Goal: Task Accomplishment & Management: Use online tool/utility

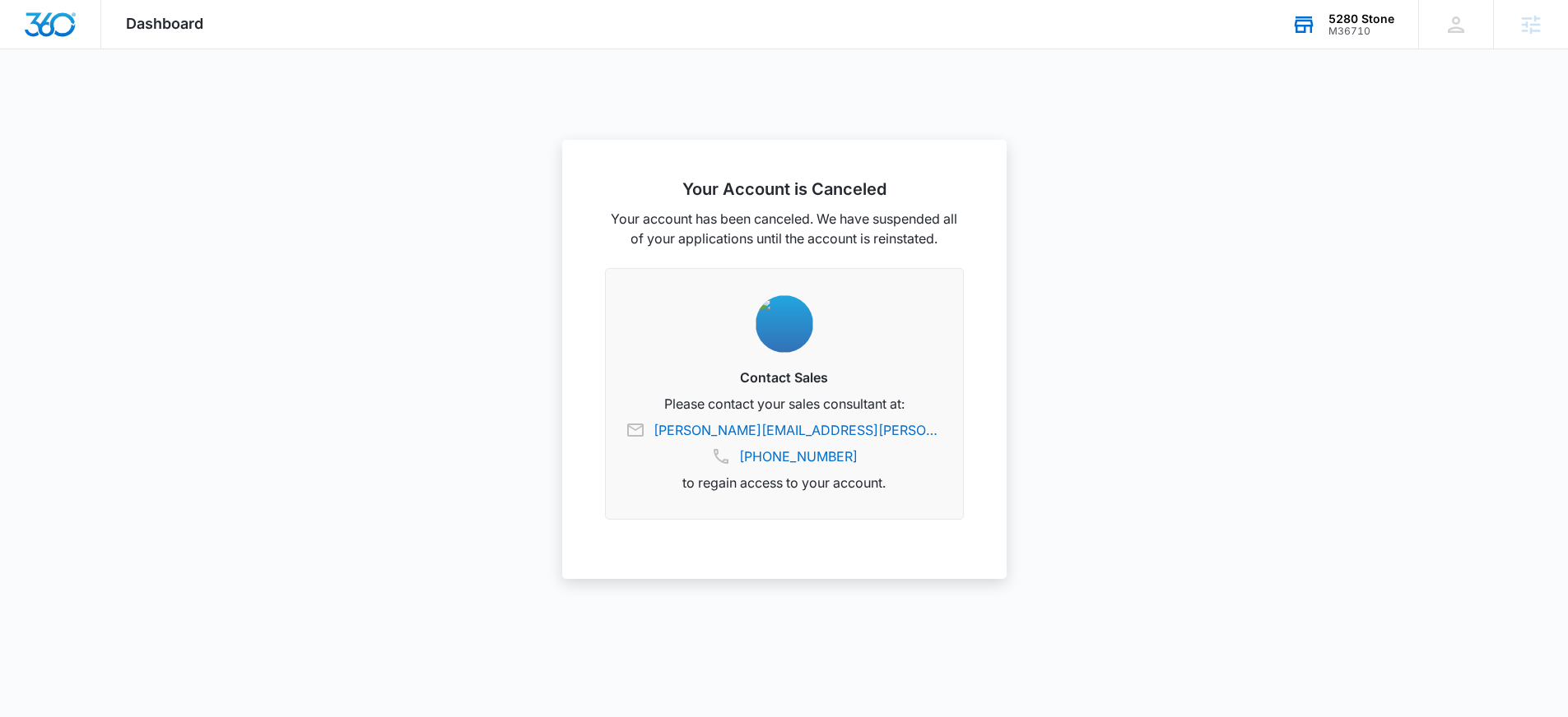
drag, startPoint x: 1336, startPoint y: 38, endPoint x: 1318, endPoint y: 84, distance: 49.4
click at [1336, 39] on div "5280 Stone M36710 Your Accounts View All" at bounding box center [1341, 24] width 151 height 49
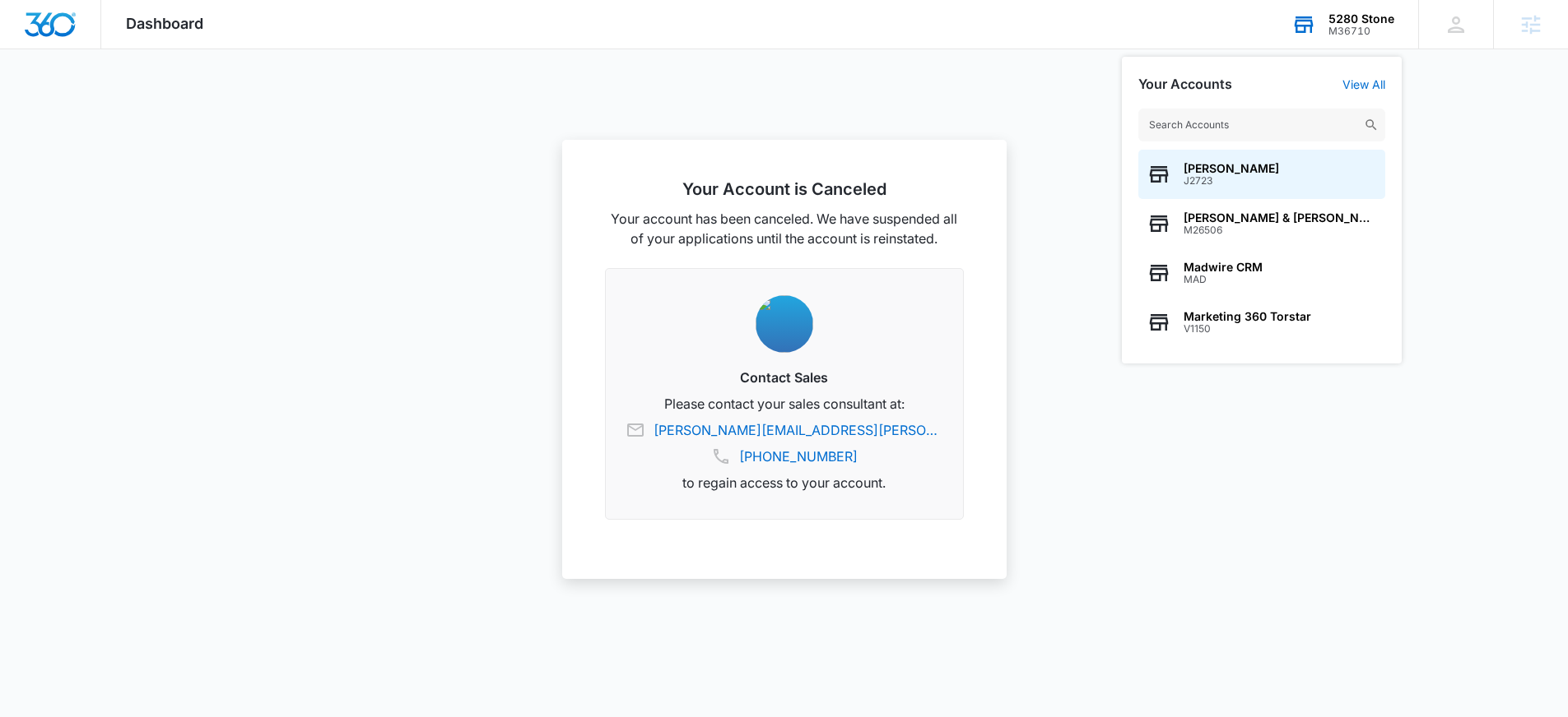
click at [1297, 119] on input "text" at bounding box center [1261, 125] width 247 height 33
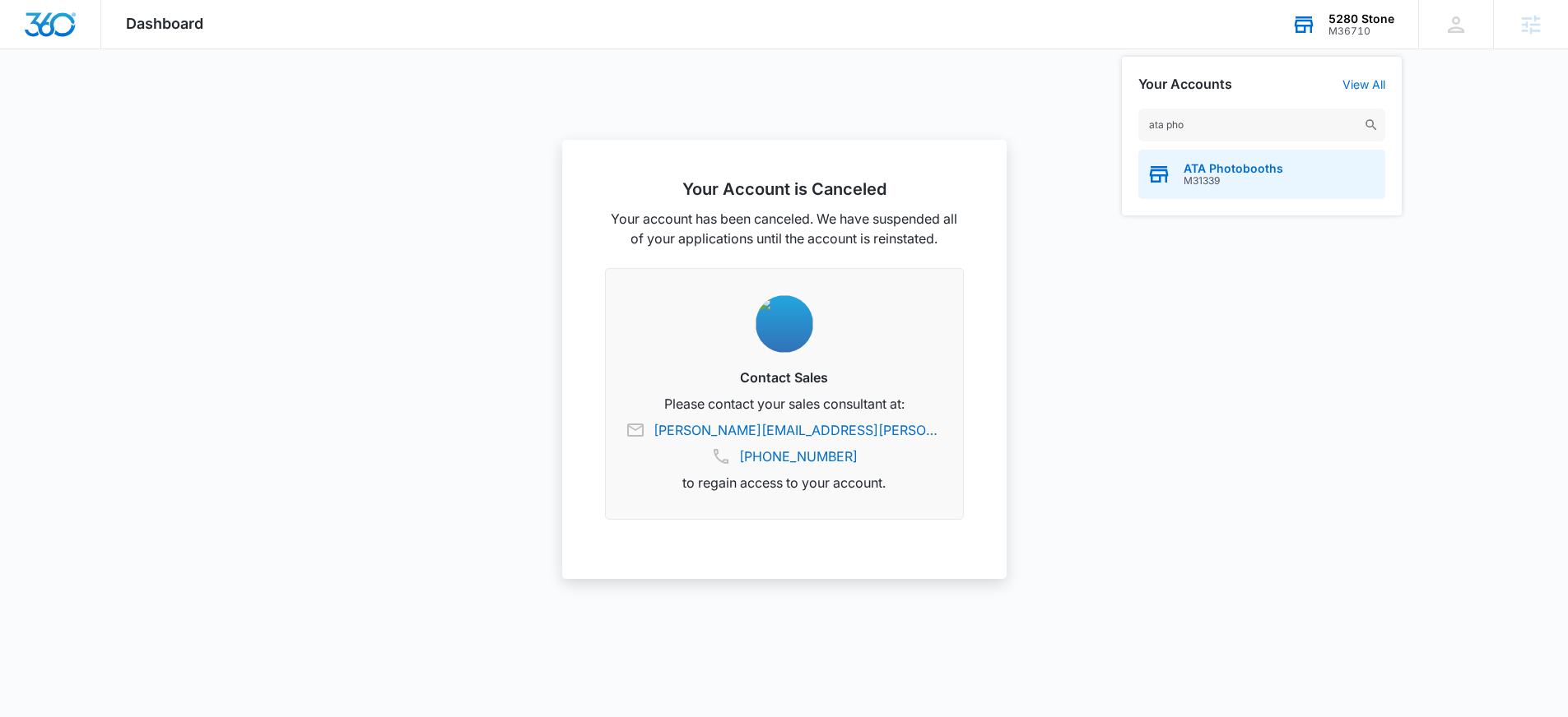
type input "ata pho"
click at [1264, 172] on span "ATA Photobooths" at bounding box center [1233, 169] width 100 height 13
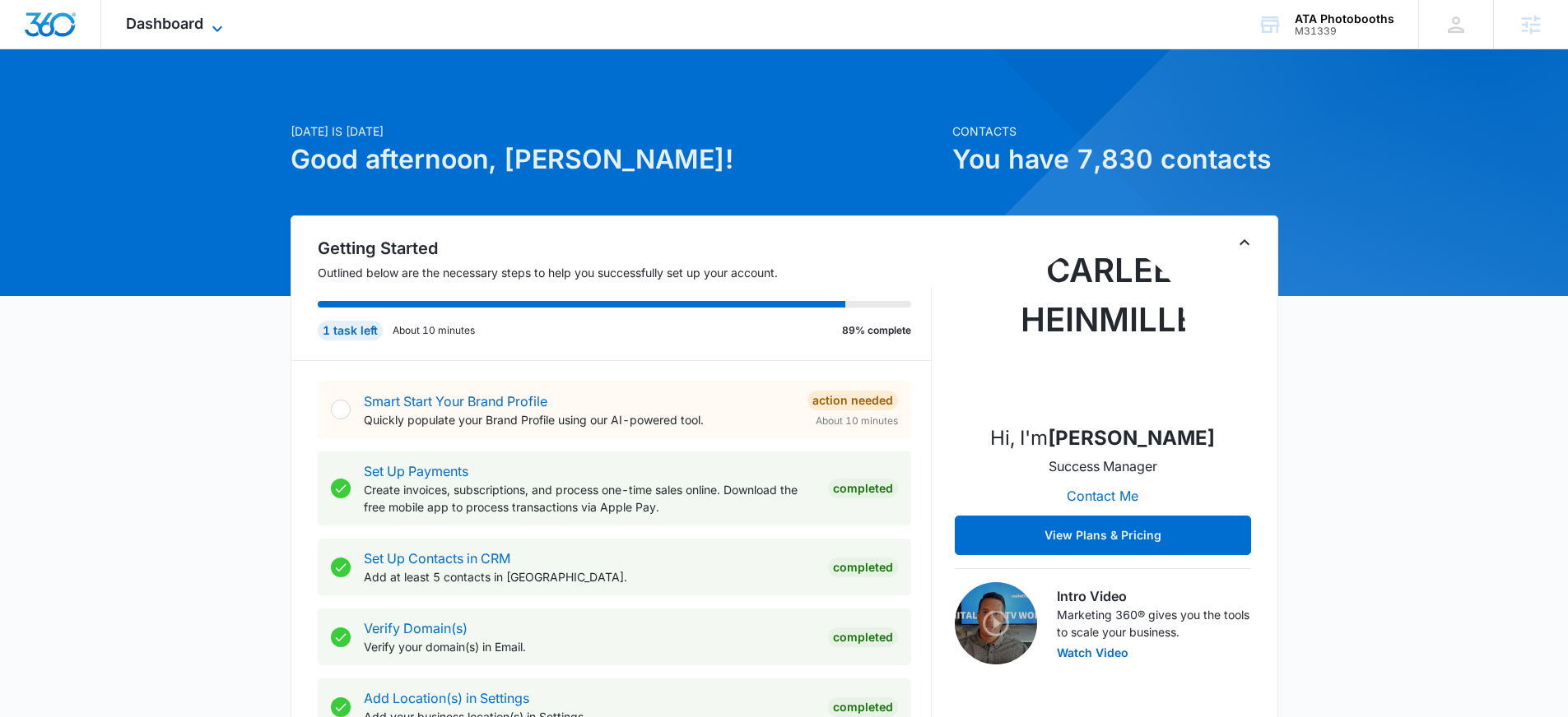
click at [190, 28] on span "Dashboard" at bounding box center [164, 23] width 77 height 17
click at [181, 32] on div "Dashboard Apps Reputation Forms CRM Email Social Scheduling Payments POS Conten…" at bounding box center [176, 24] width 150 height 49
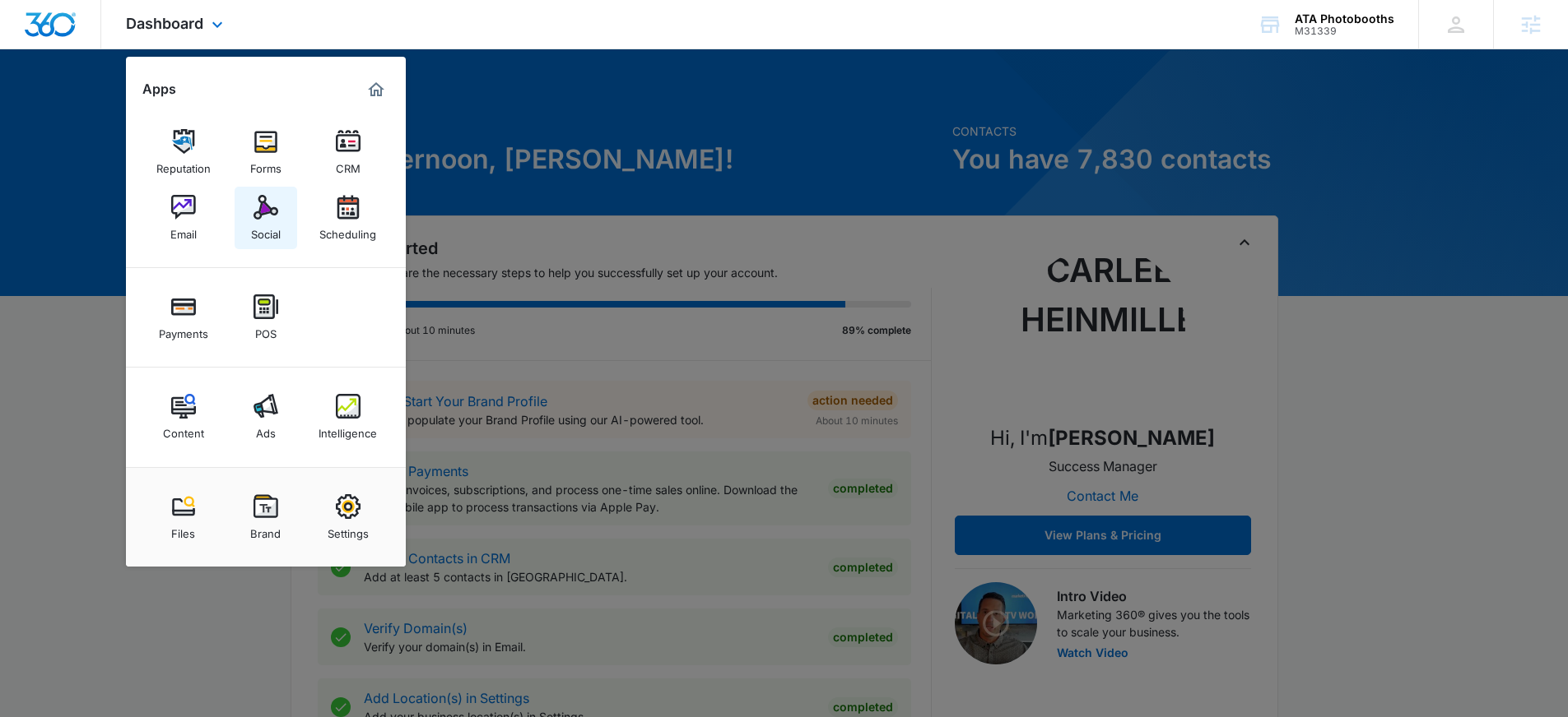
click at [264, 215] on img at bounding box center [265, 207] width 25 height 25
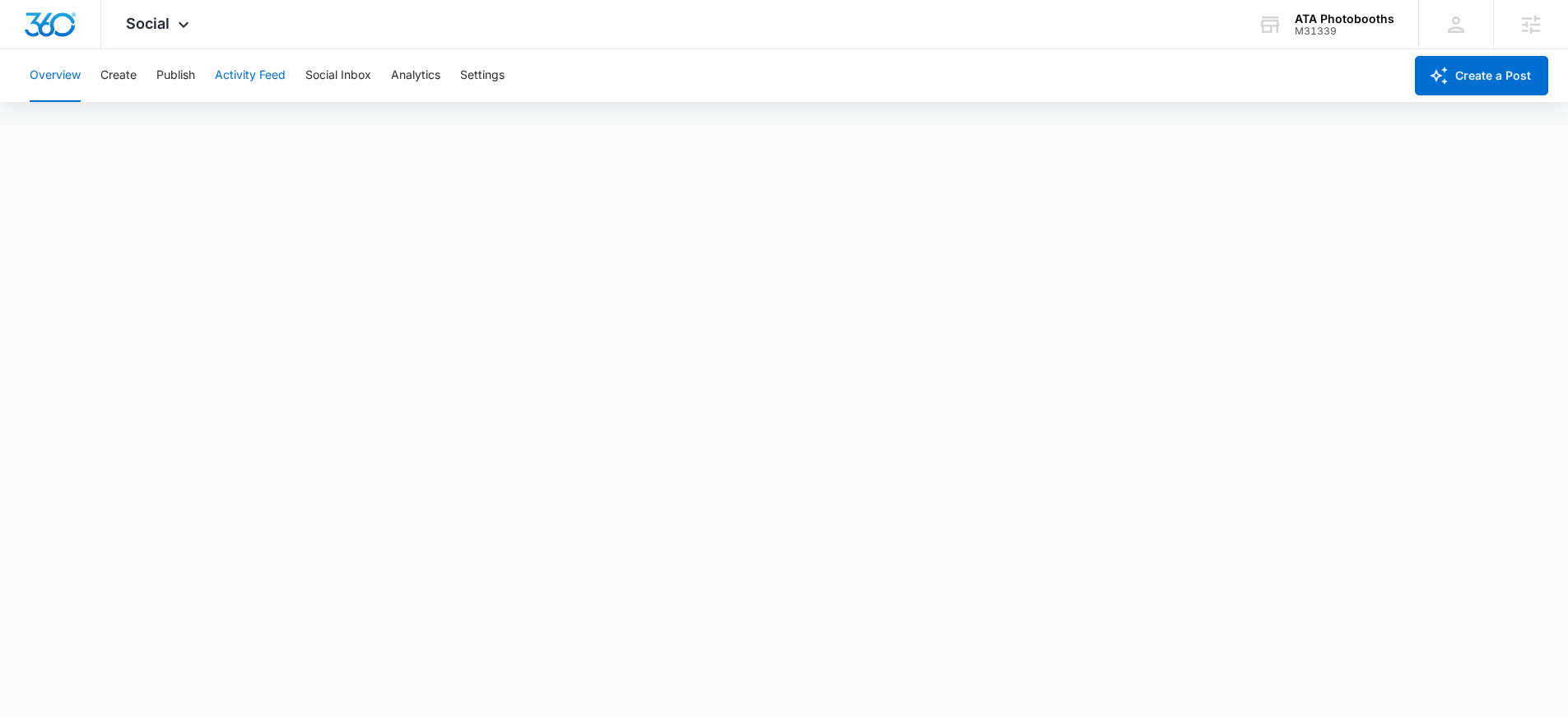
click at [239, 74] on button "Activity Feed" at bounding box center [250, 75] width 71 height 52
click at [127, 83] on button "Create" at bounding box center [117, 75] width 36 height 52
click at [241, 77] on button "Activity Feed" at bounding box center [250, 75] width 71 height 52
click at [172, 89] on button "Publish" at bounding box center [175, 75] width 39 height 52
